Goal: Information Seeking & Learning: Learn about a topic

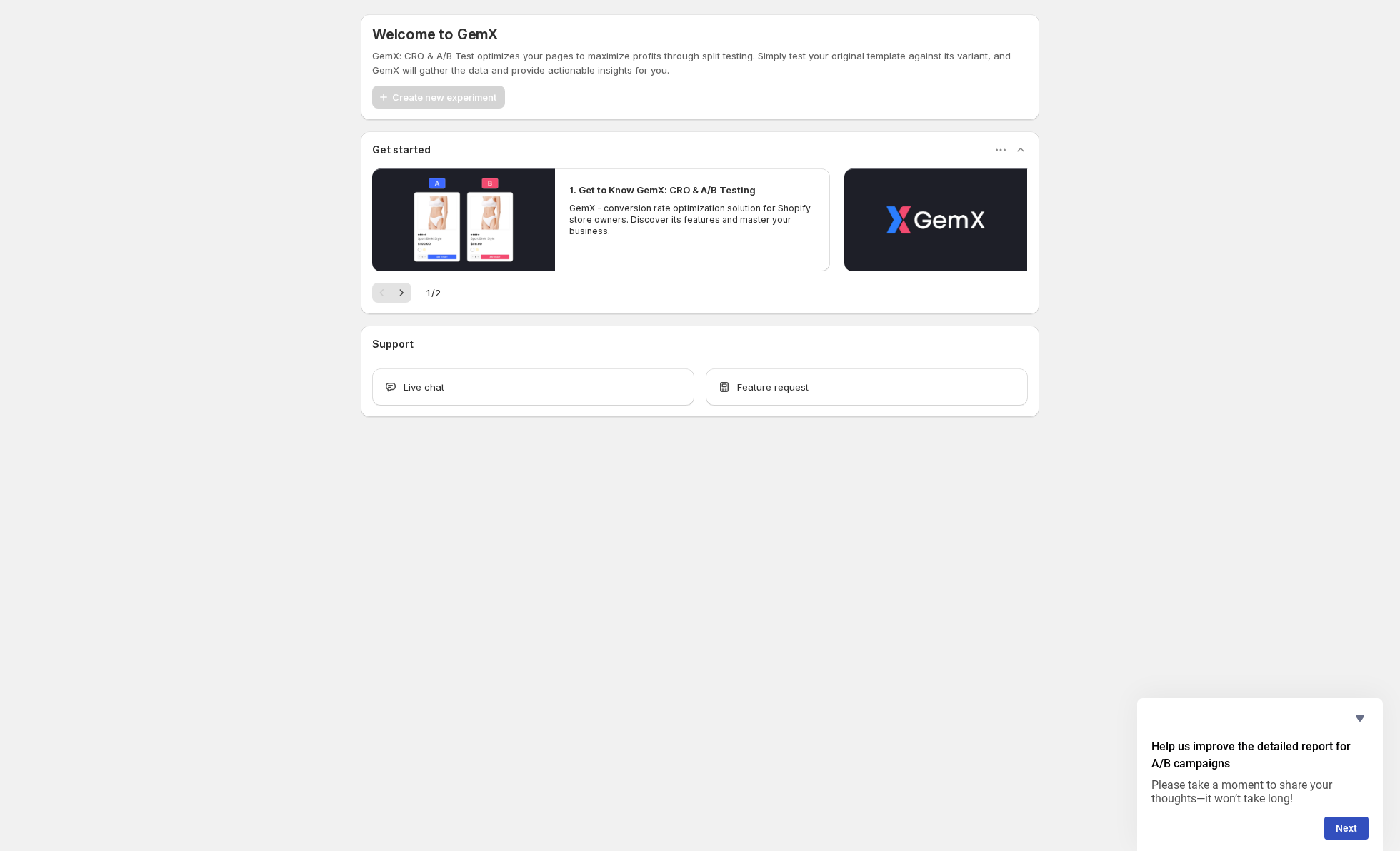
click at [779, 545] on body "Welcome to GemX GemX: CRO & A/B Test optimizes your pages to maximize profits t…" at bounding box center [700, 425] width 1400 height 851
click at [399, 292] on div "1. Get to Know GemX: CRO & A/B Testing GemX - conversion rate optimization solu…" at bounding box center [700, 235] width 656 height 134
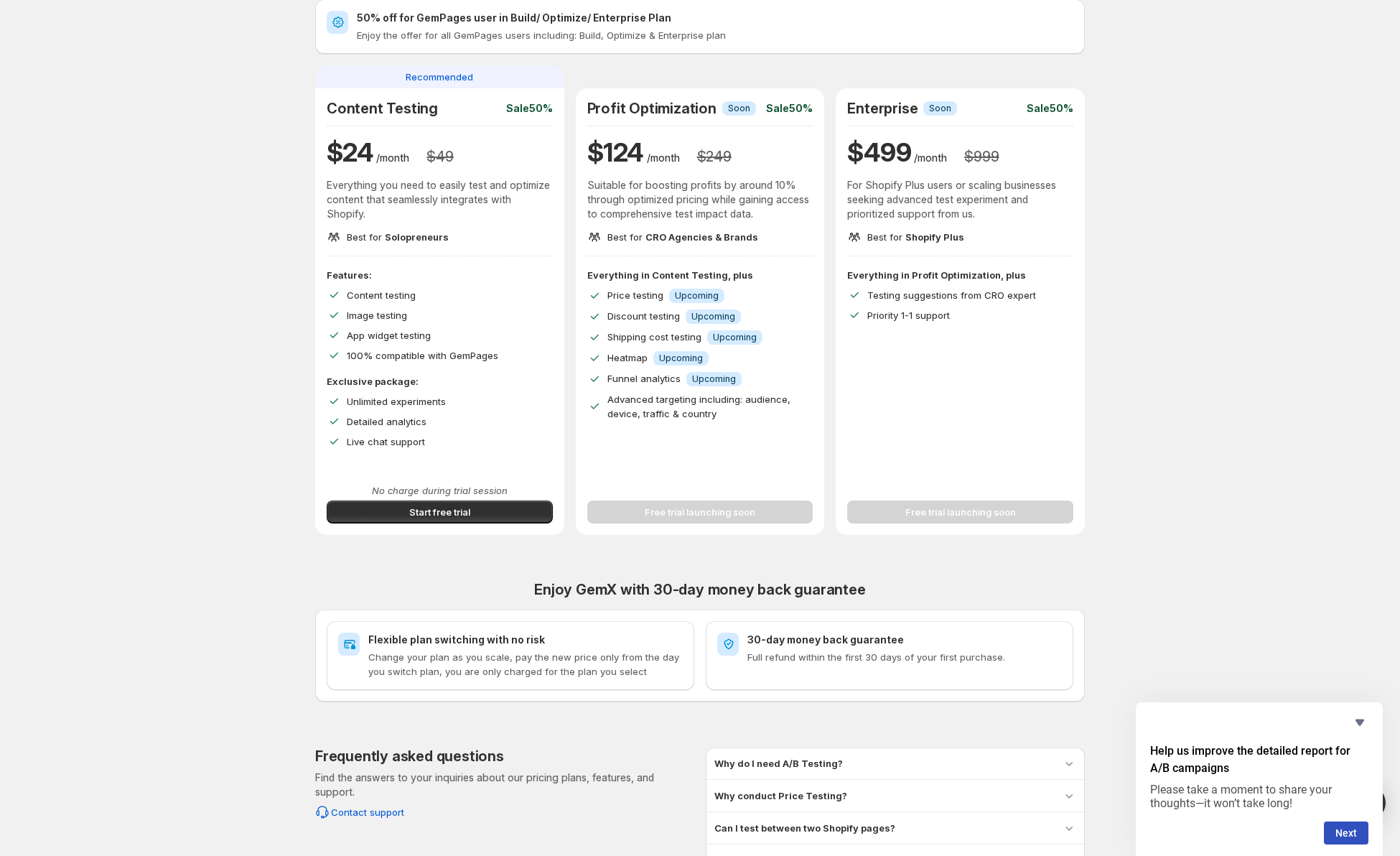
scroll to position [230, 0]
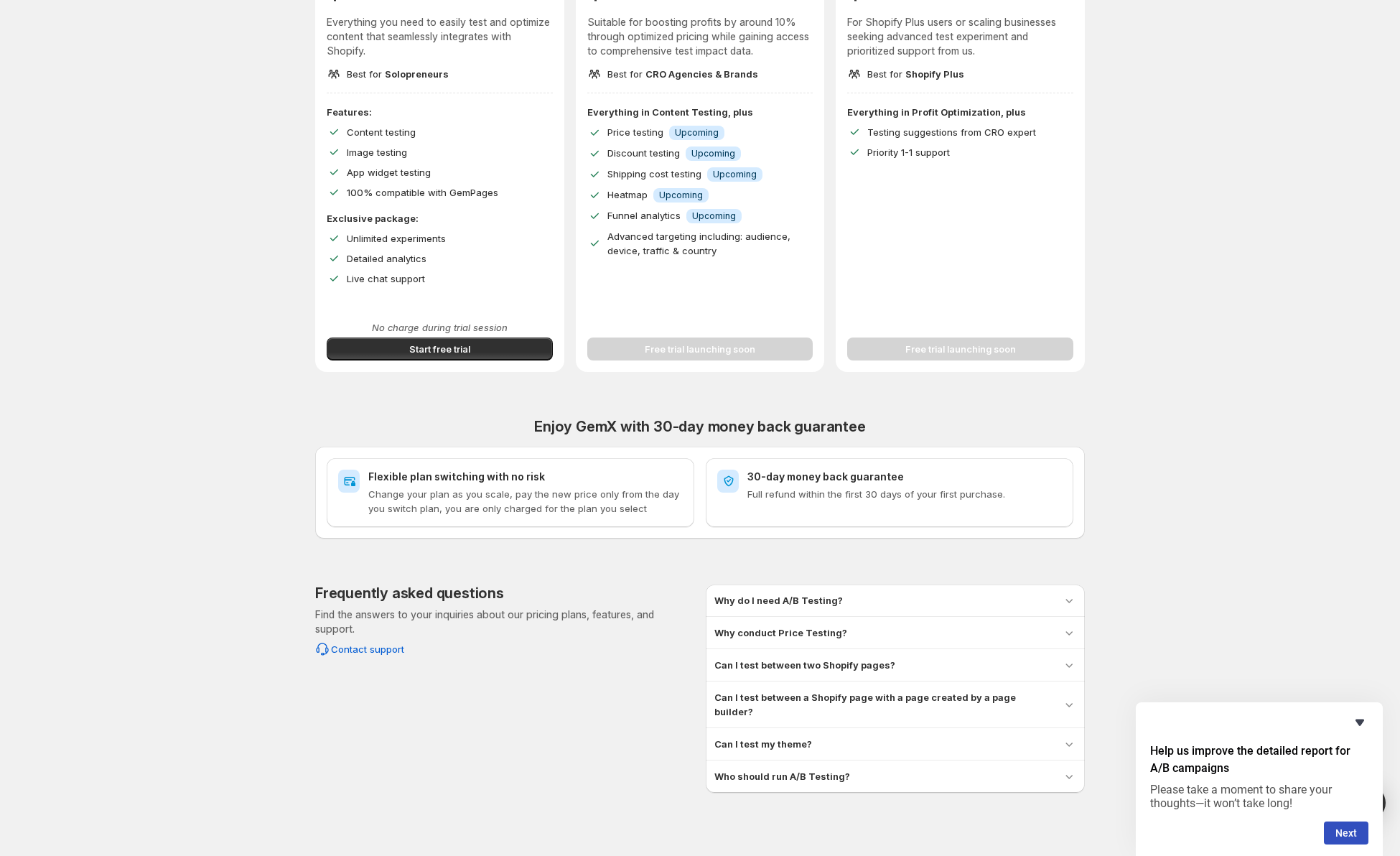
click at [1359, 720] on icon "Hide survey" at bounding box center [1360, 723] width 9 height 6
